Goal: Information Seeking & Learning: Learn about a topic

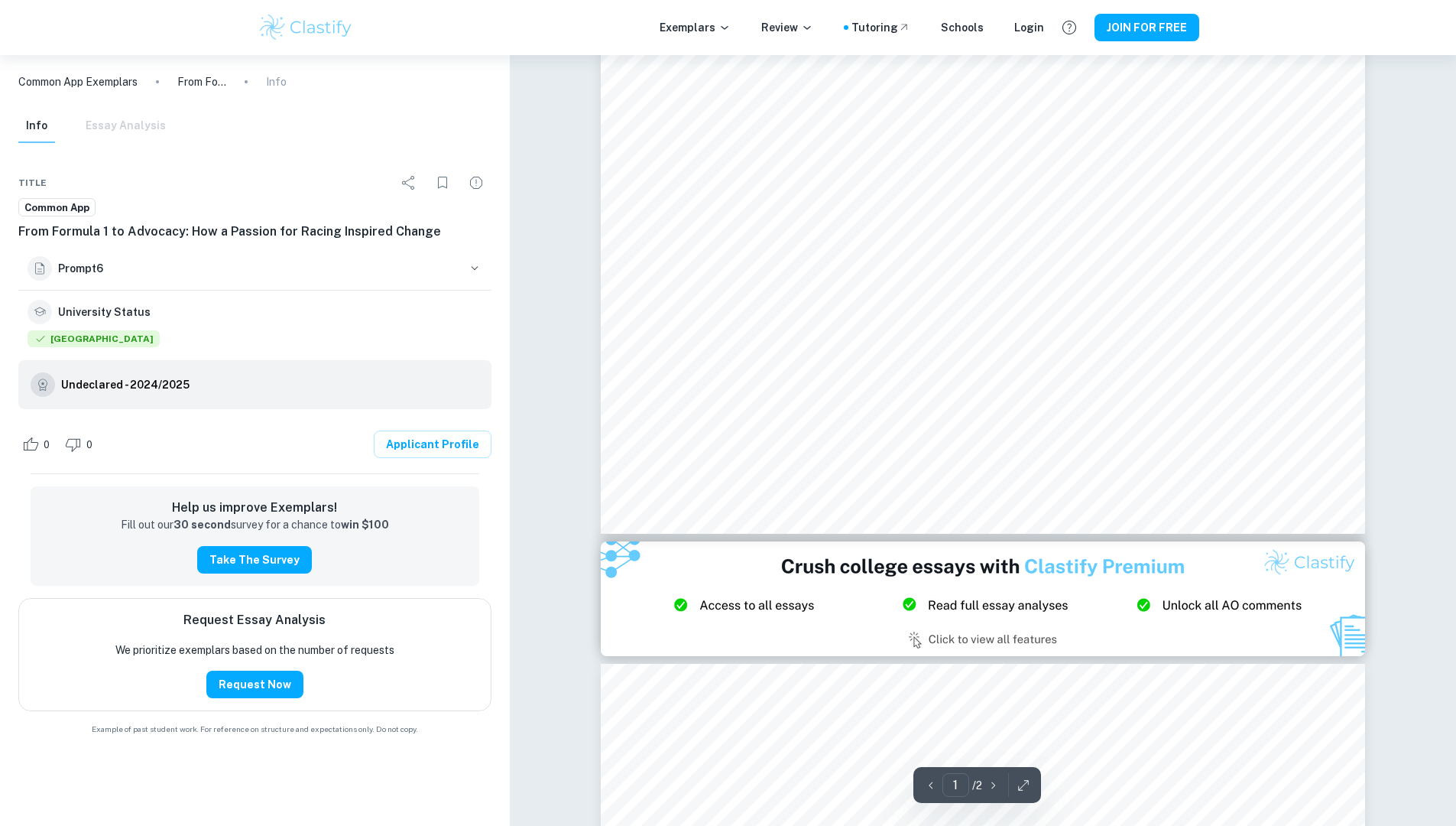
scroll to position [571, 0]
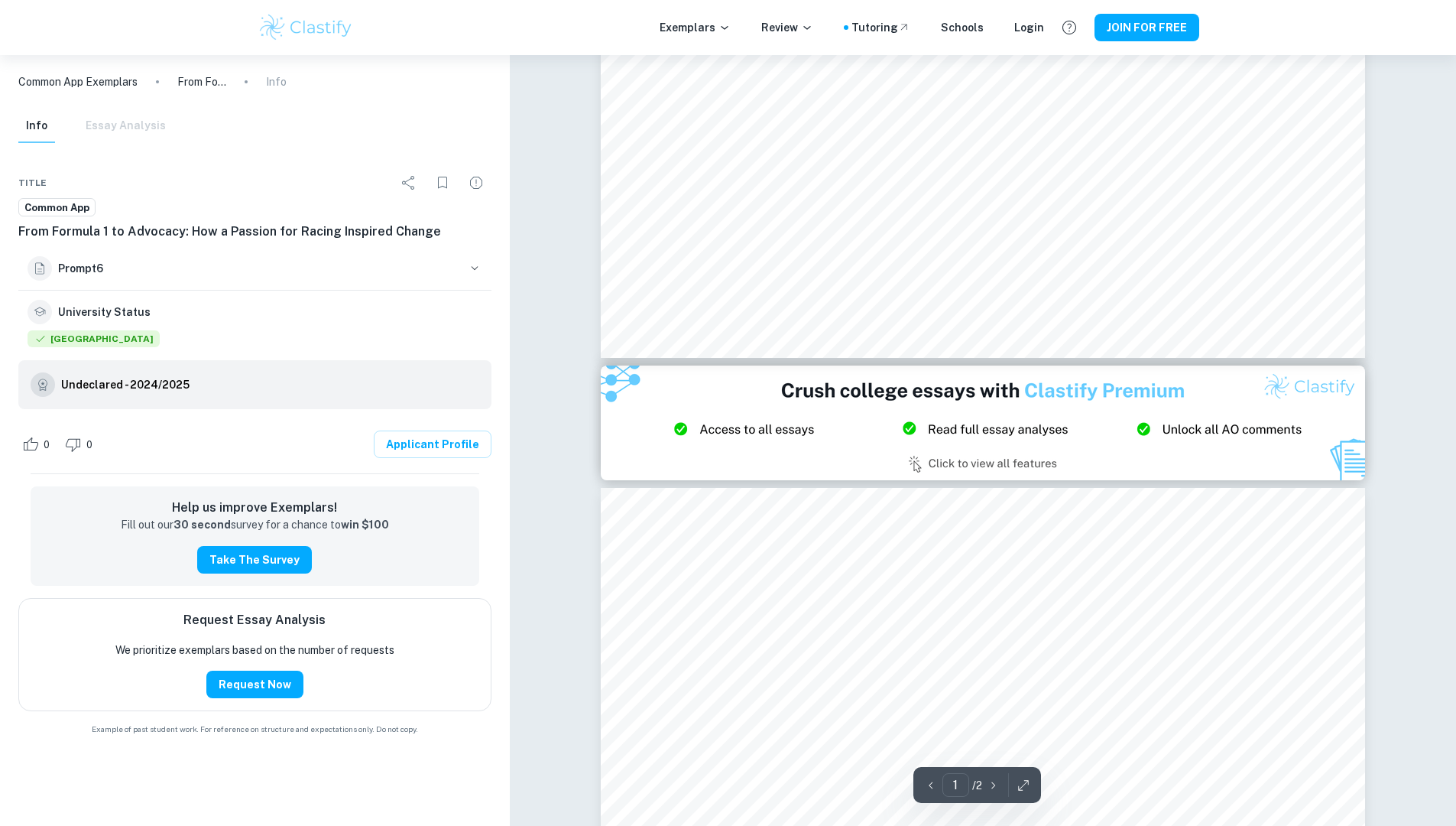
type input "2"
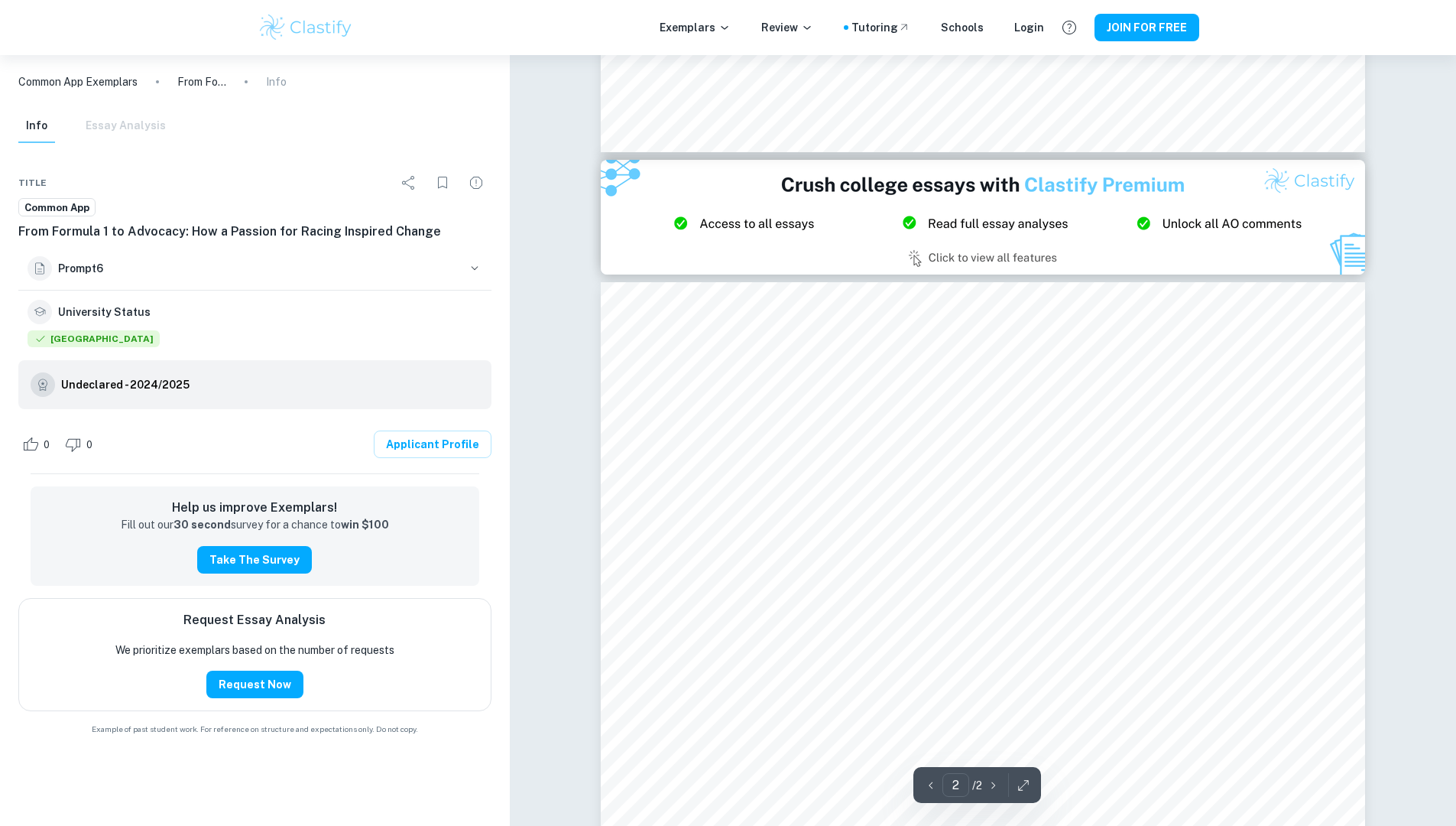
scroll to position [910, 0]
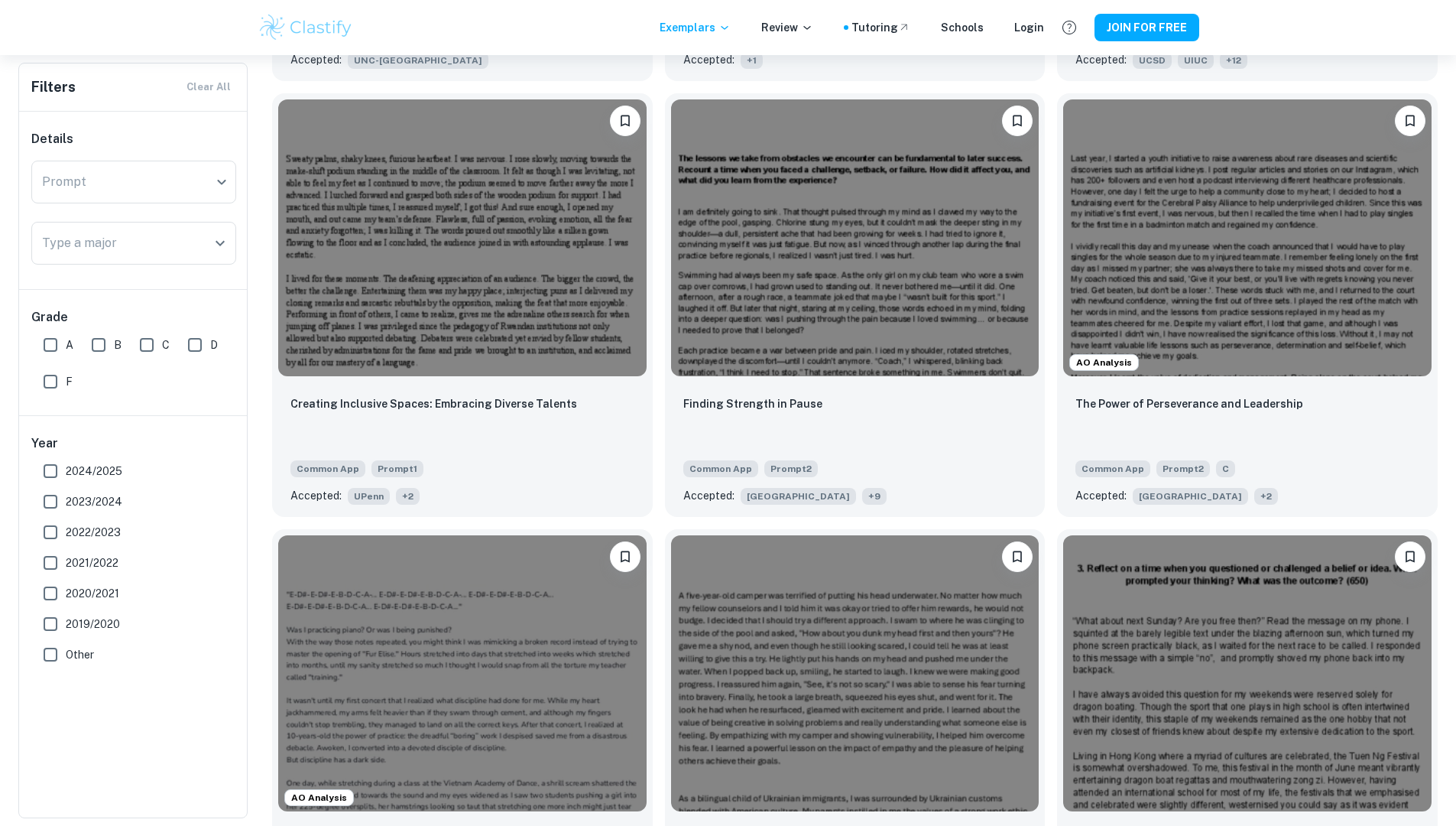
scroll to position [2861, 0]
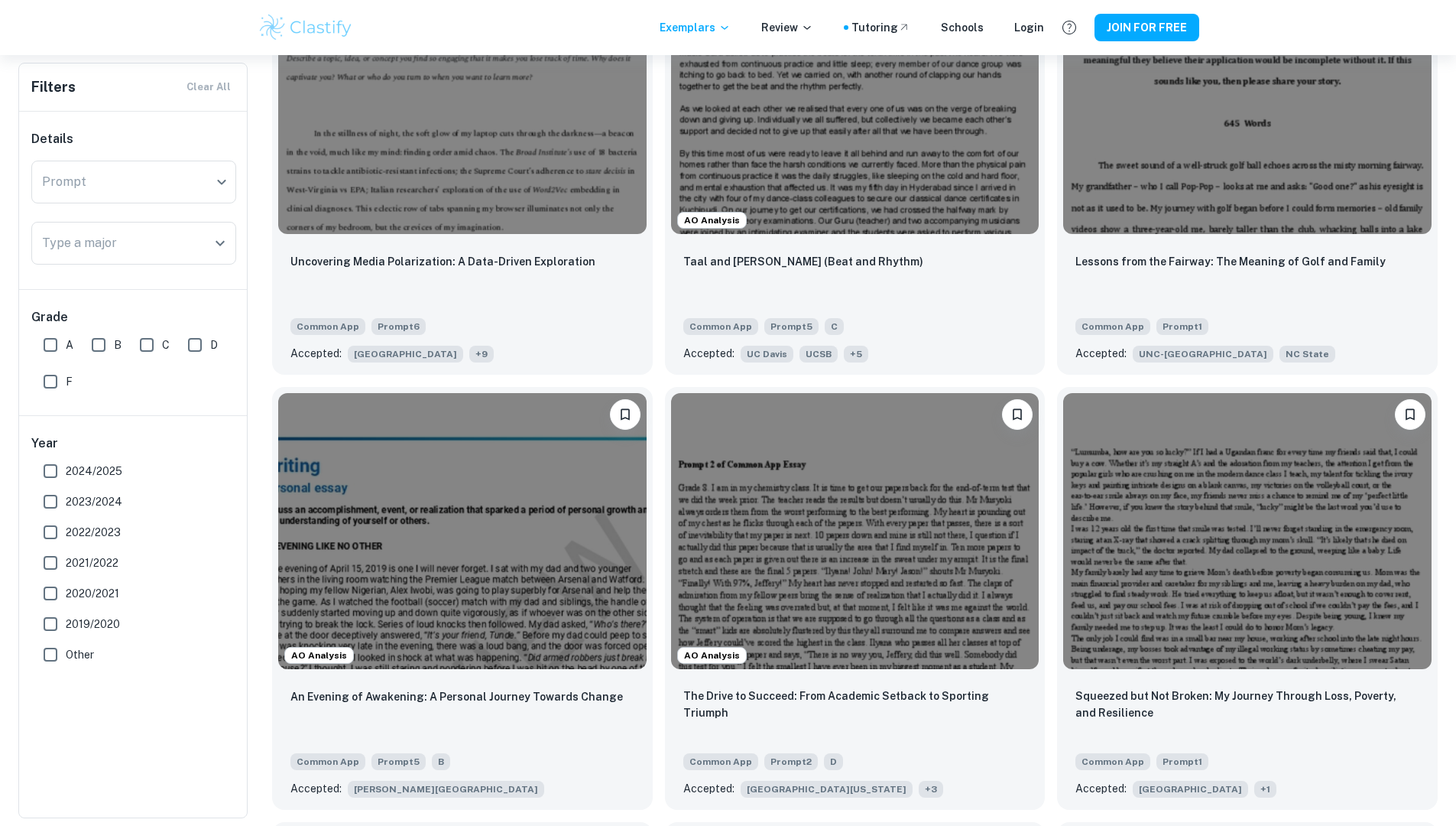
scroll to position [7104, 0]
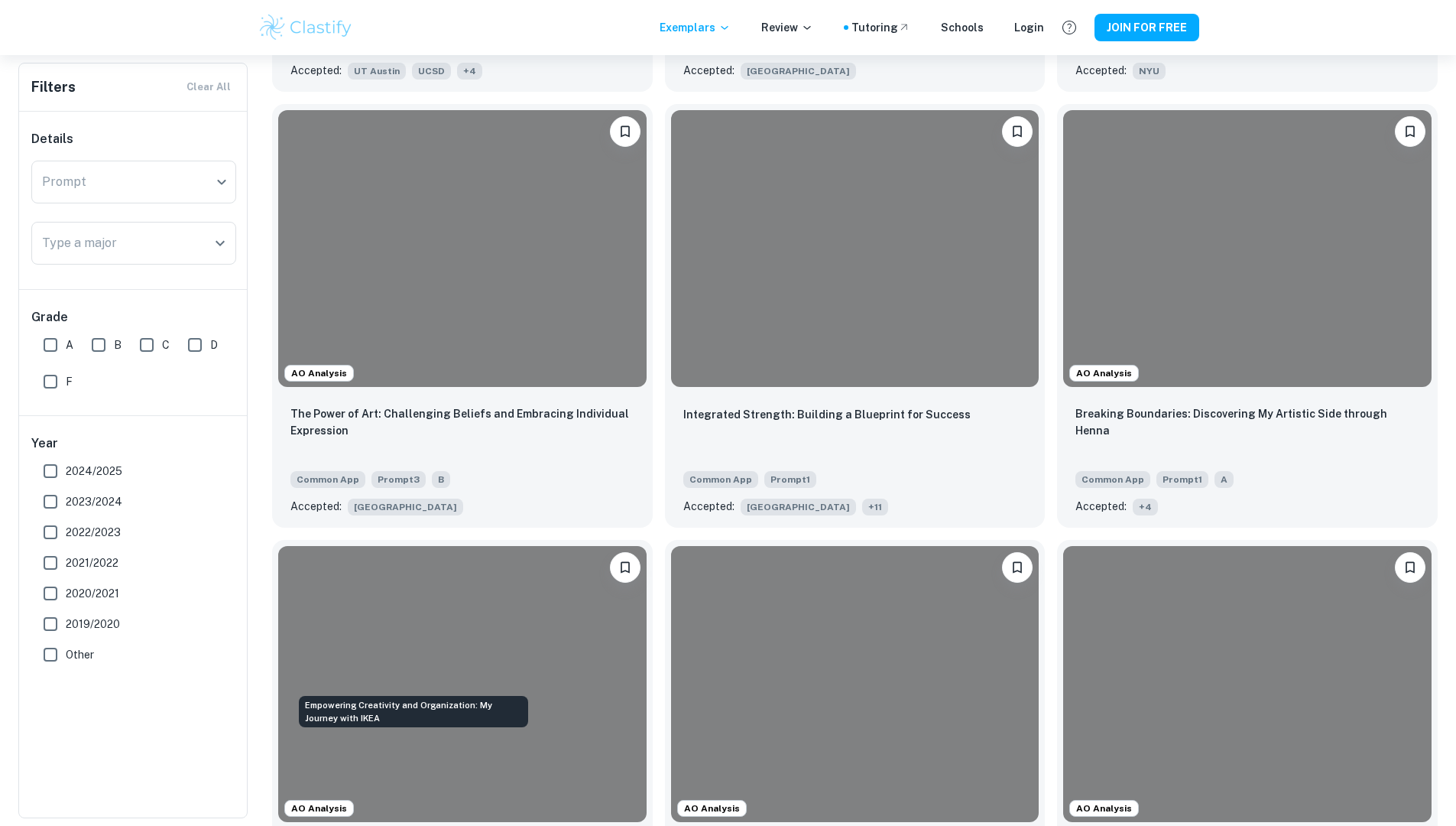
scroll to position [8673, 0]
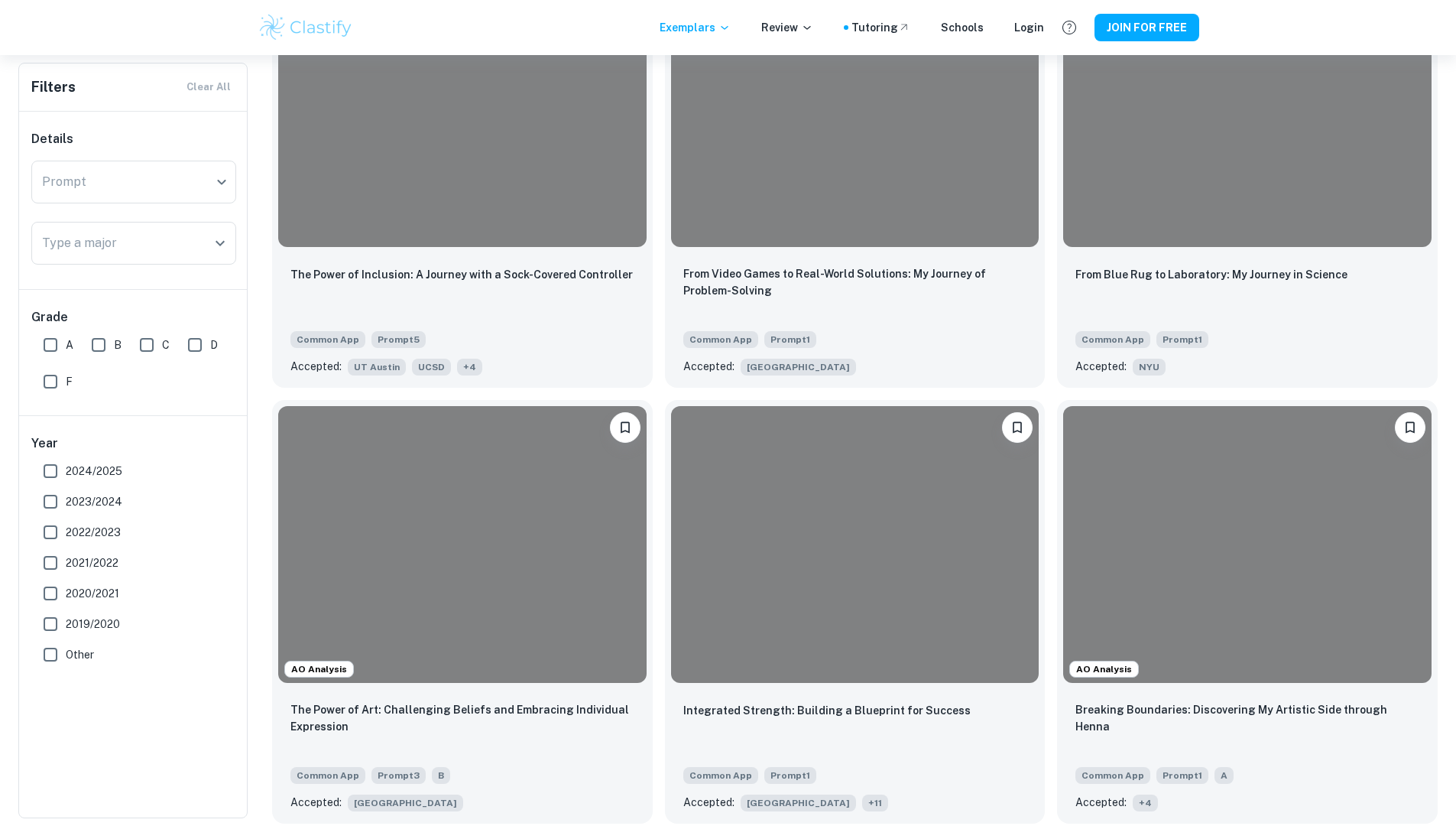
scroll to position [8385, 0]
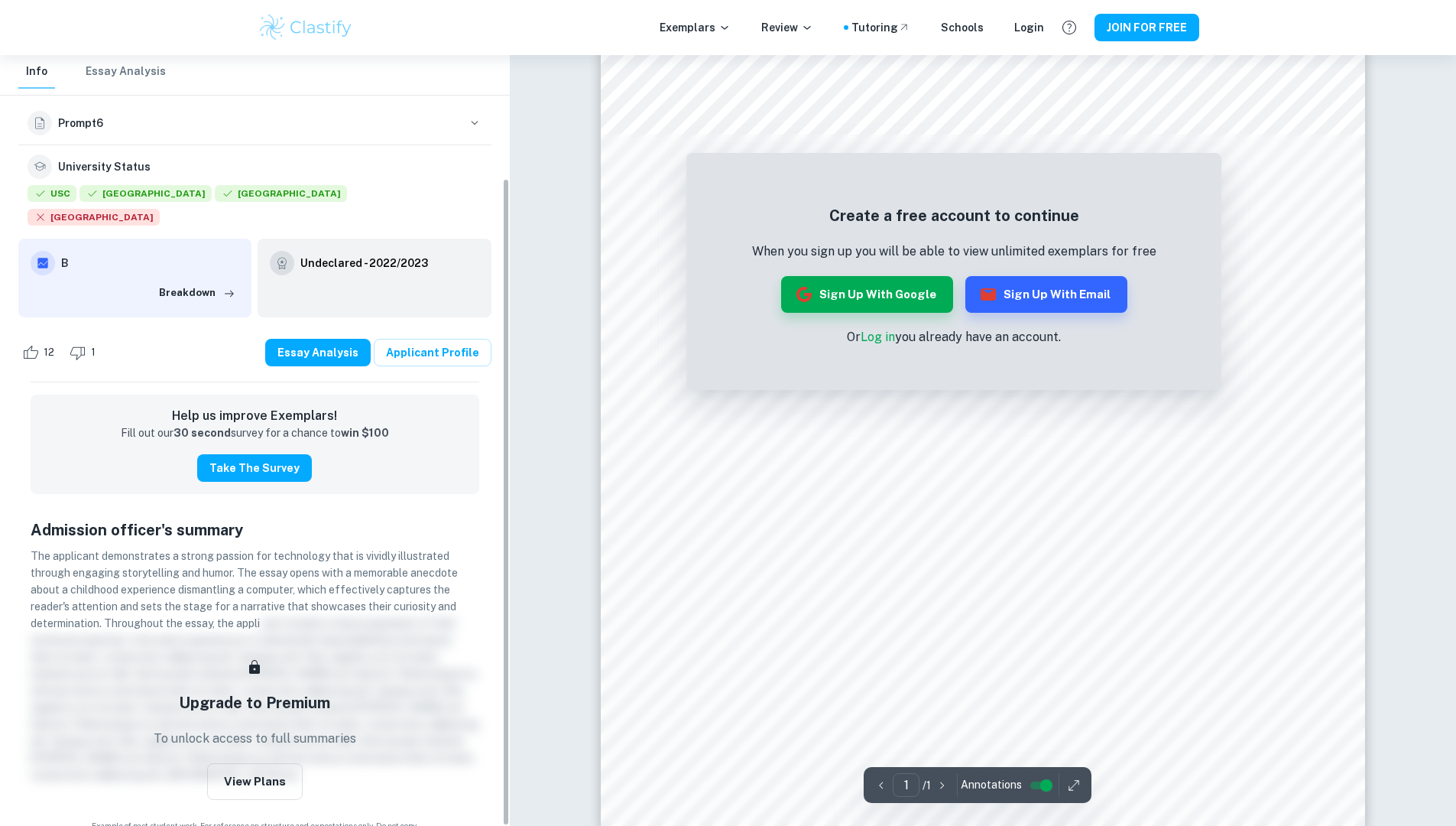
scroll to position [249, 0]
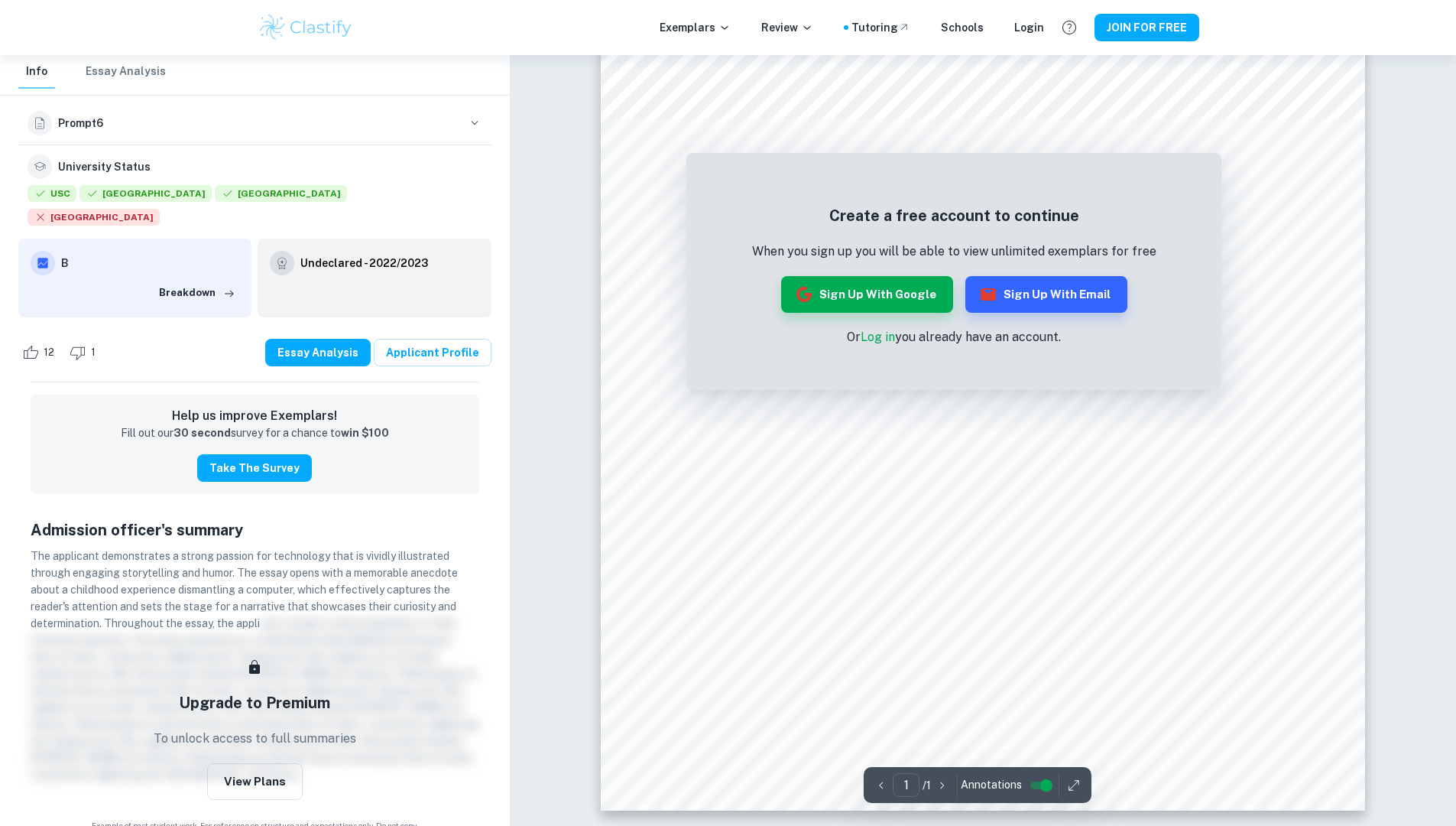
click at [265, 551] on span "The applicant demonstrates a strong passion for technology that is vividly illu…" at bounding box center [244, 590] width 427 height 80
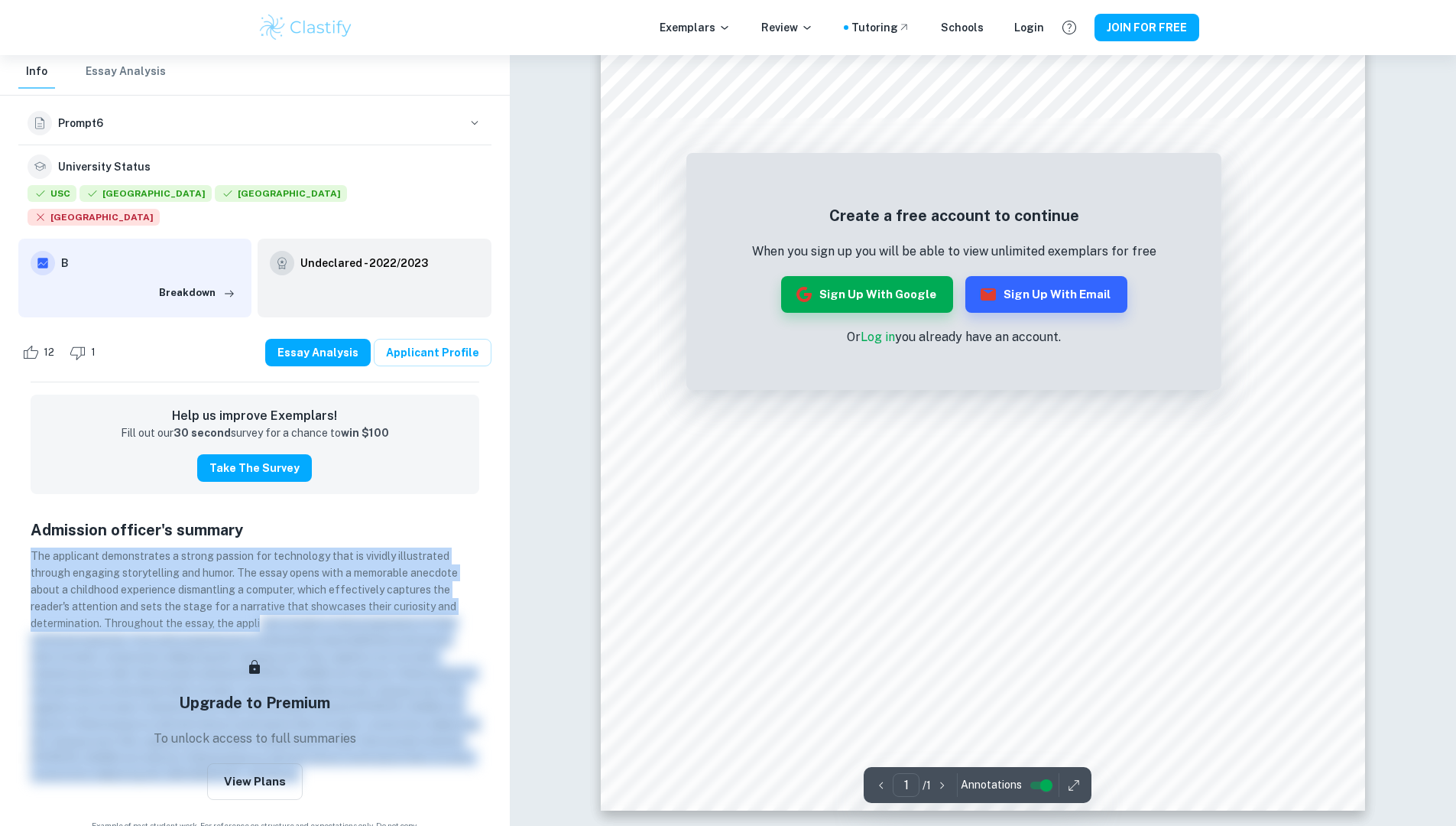
click at [265, 551] on span "The applicant demonstrates a strong passion for technology that is vividly illu…" at bounding box center [244, 590] width 427 height 80
